Goal: Information Seeking & Learning: Learn about a topic

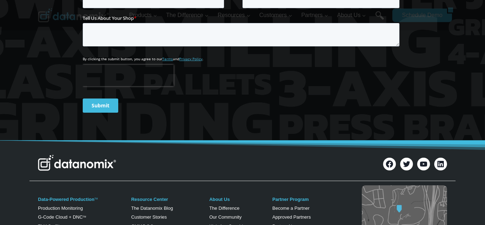
scroll to position [2794, 0]
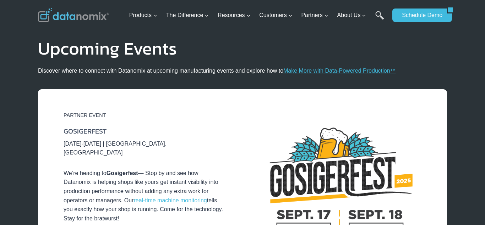
click at [85, 131] on h6 "GOSIGERFEST" at bounding box center [145, 131] width 162 height 9
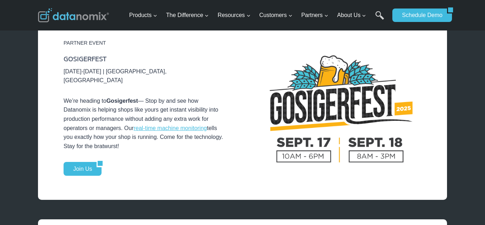
scroll to position [254, 0]
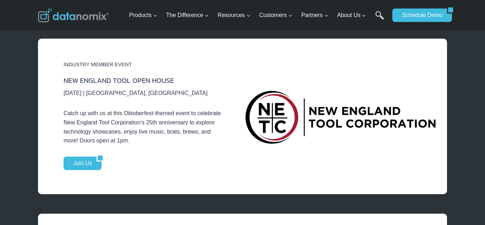
click at [108, 76] on h6 "NEW ENGLAND TOOL OPEN HOUSE" at bounding box center [145, 80] width 162 height 9
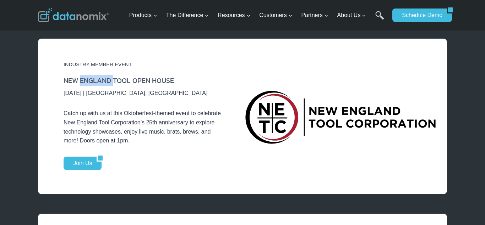
click at [108, 76] on h6 "NEW ENGLAND TOOL OPEN HOUSE" at bounding box center [145, 80] width 162 height 9
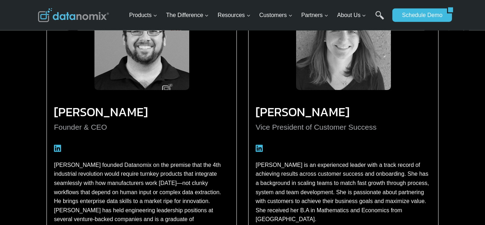
scroll to position [776, 0]
click at [59, 111] on h3 "[PERSON_NAME]" at bounding box center [141, 112] width 175 height 6
click at [69, 133] on p "Founder & CEO" at bounding box center [141, 127] width 175 height 12
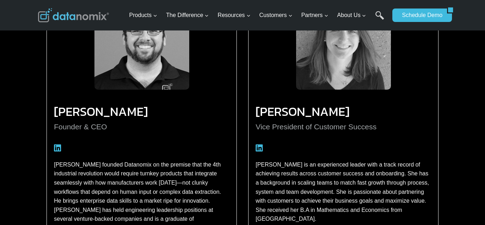
click at [81, 128] on p "Founder & CEO" at bounding box center [141, 127] width 175 height 12
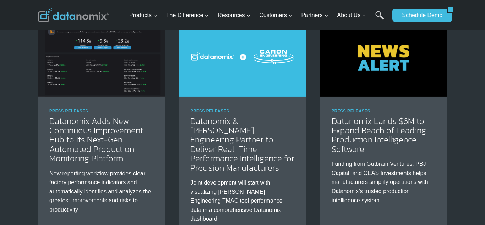
scroll to position [1087, 0]
